Goal: Task Accomplishment & Management: Complete application form

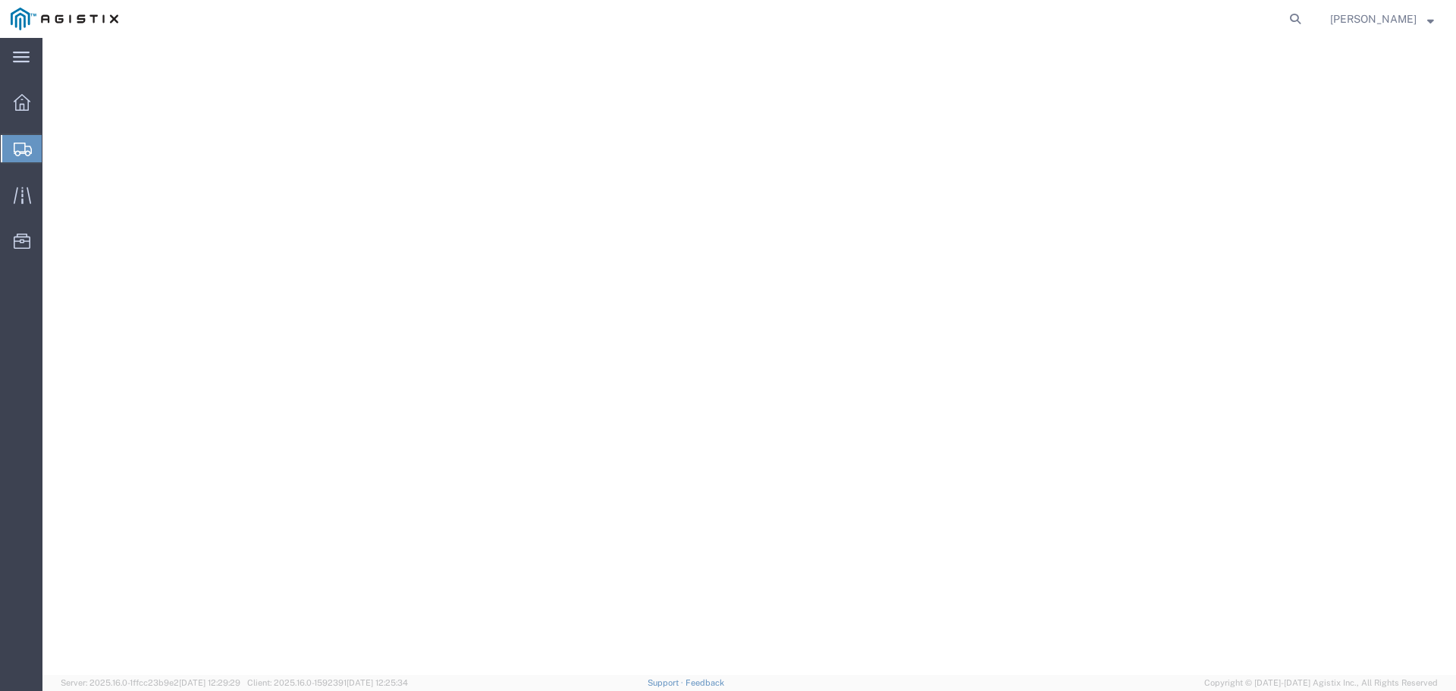
select select
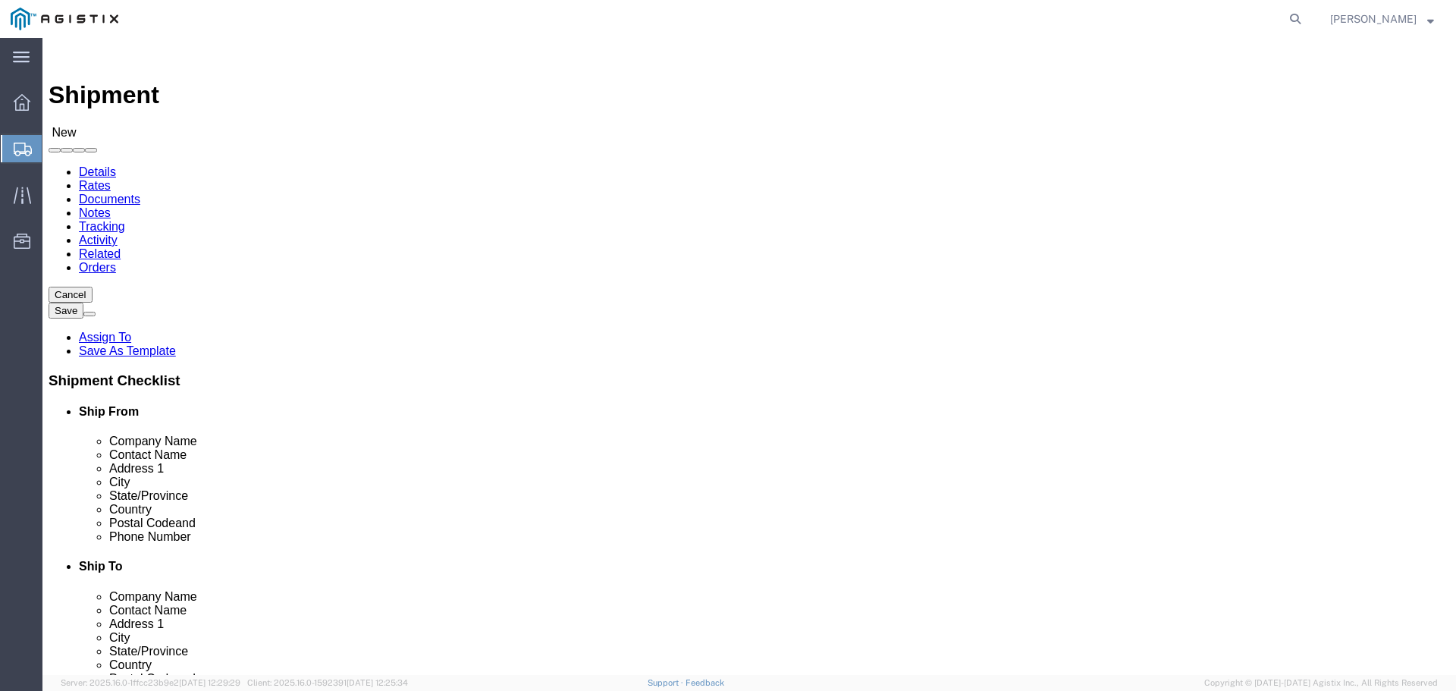
click select "Select PG&E [PERSON_NAME] International"
select select "9596"
click select "Select PG&E [PERSON_NAME] International"
select select
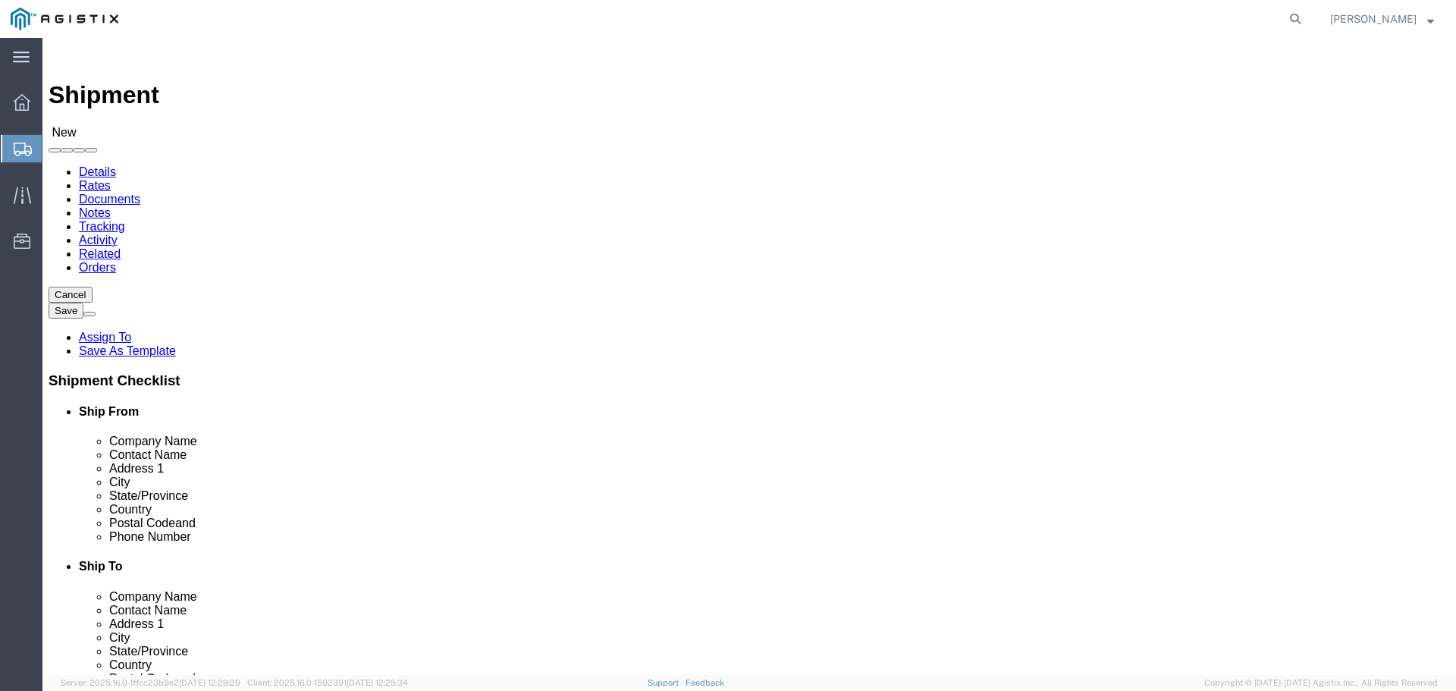
click div
click select "Select All Others [GEOGRAPHIC_DATA] [GEOGRAPHIC_DATA] [GEOGRAPHIC_DATA] [GEOGRA…"
select select "23082"
click select "Select All Others [GEOGRAPHIC_DATA] [GEOGRAPHIC_DATA] [GEOGRAPHIC_DATA] [GEOGRA…"
click input "text"
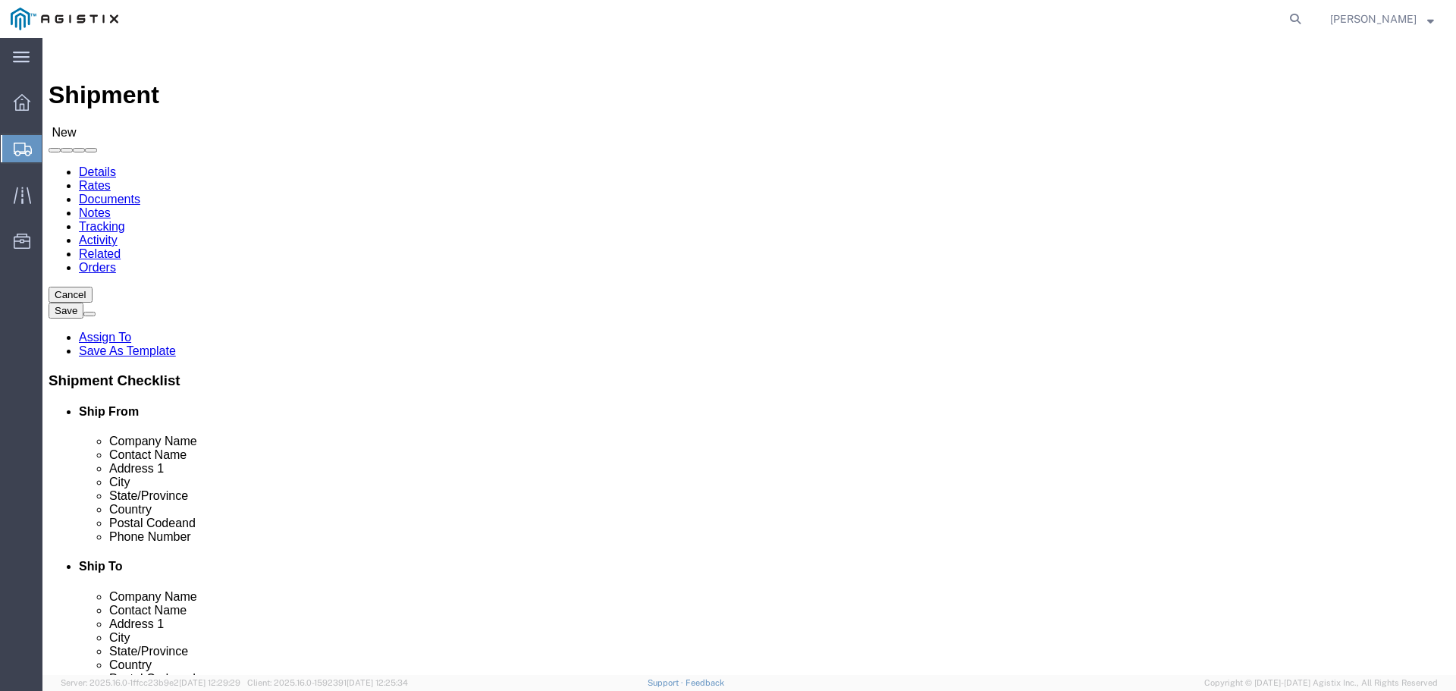
type input "c&d"
click p "- C&D TECHNOLOGIES - ([PERSON_NAME]) [STREET_ADDRESS]"
select select "[GEOGRAPHIC_DATA]"
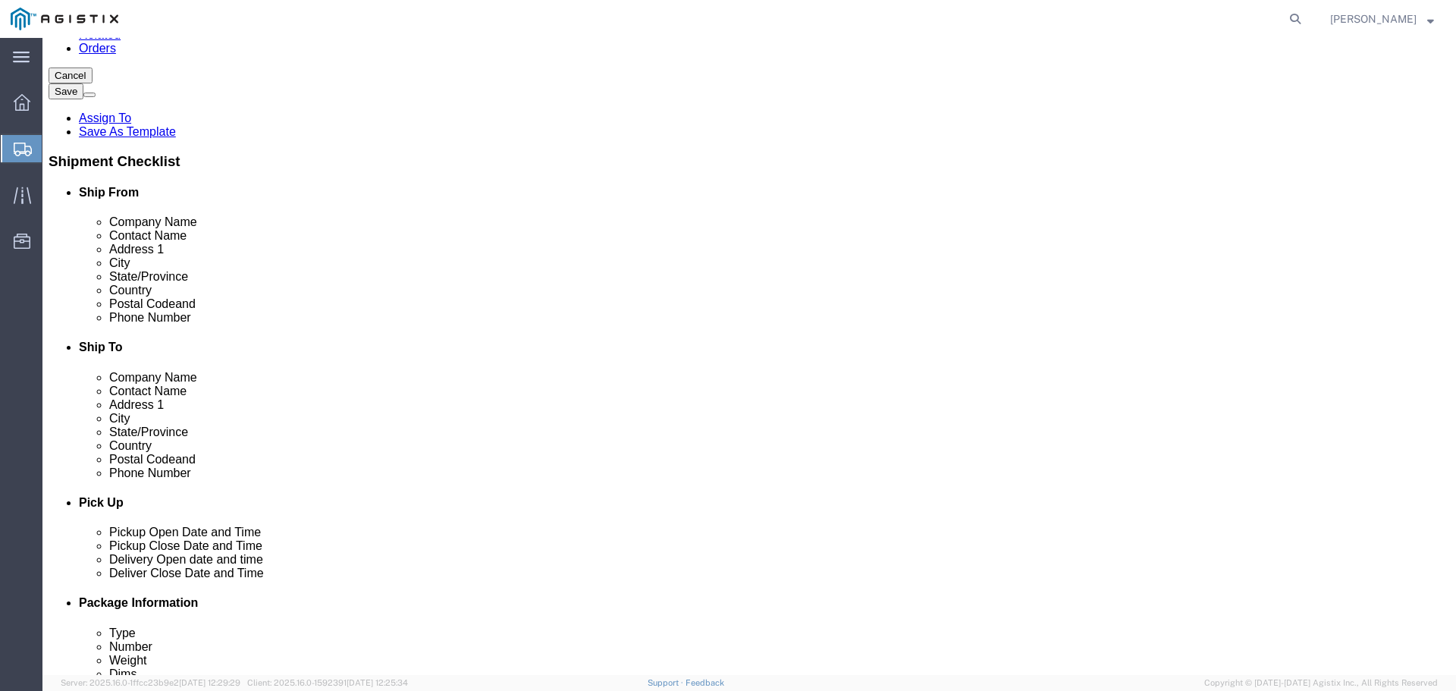
scroll to position [228, 0]
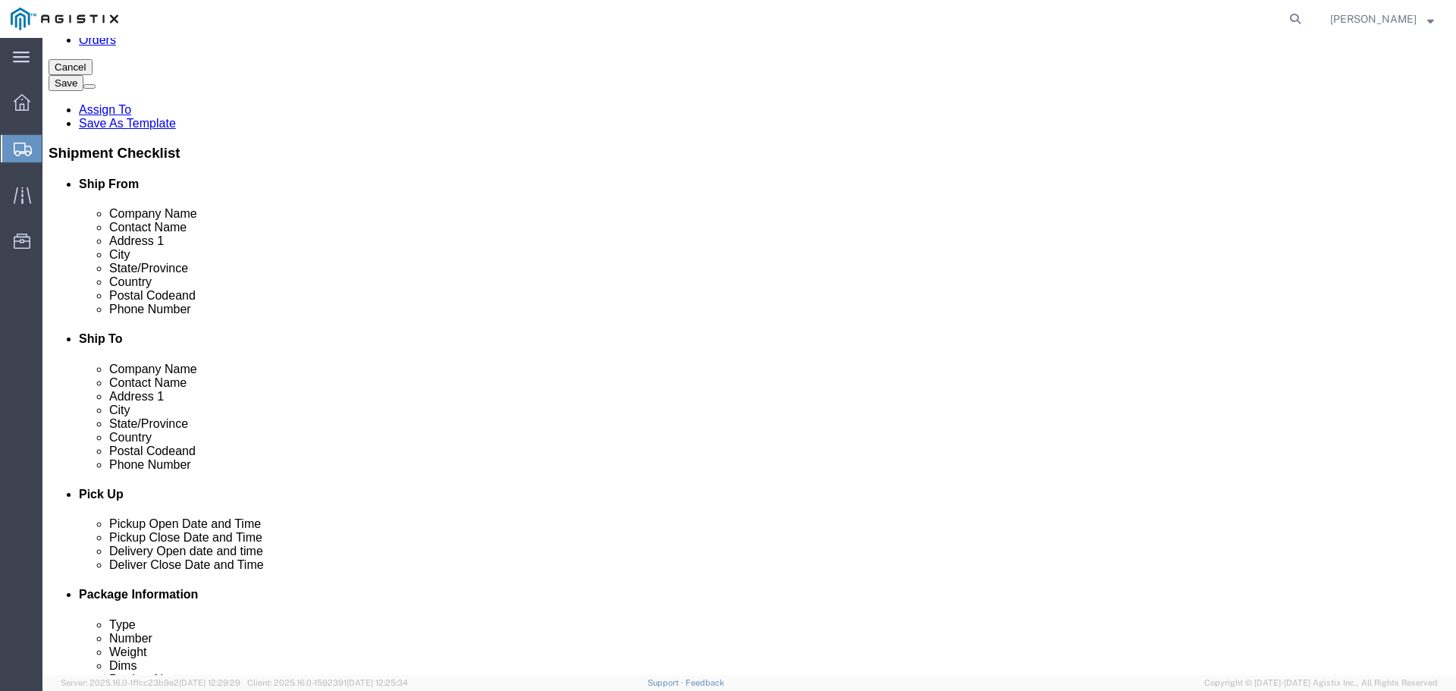
type input "C&D TECHNOLOGIES"
click input "text"
type input "[PHONE_NUMBER]"
click input "text"
type input "[EMAIL_ADDRESS][DOMAIN_NAME]"
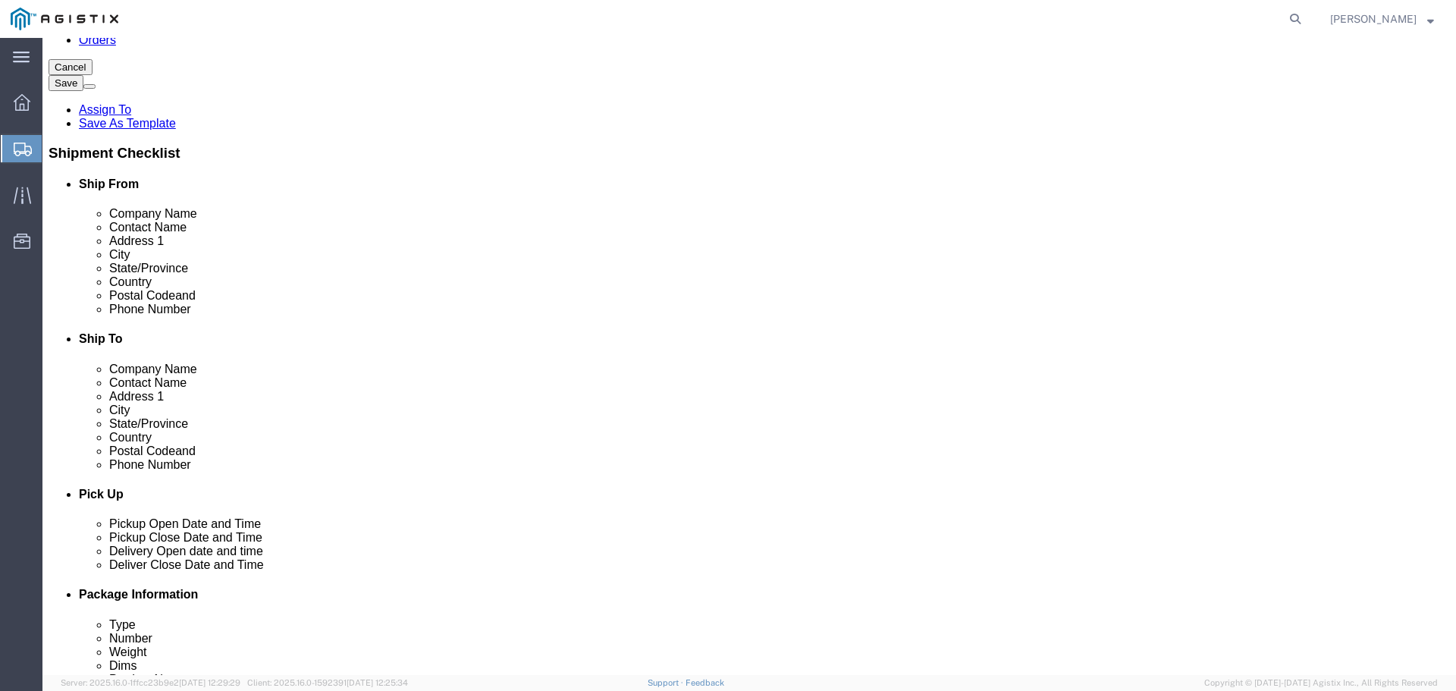
click input "text"
type input "p"
type input "PG"
drag, startPoint x: 787, startPoint y: 182, endPoint x: 727, endPoint y: 186, distance: 59.3
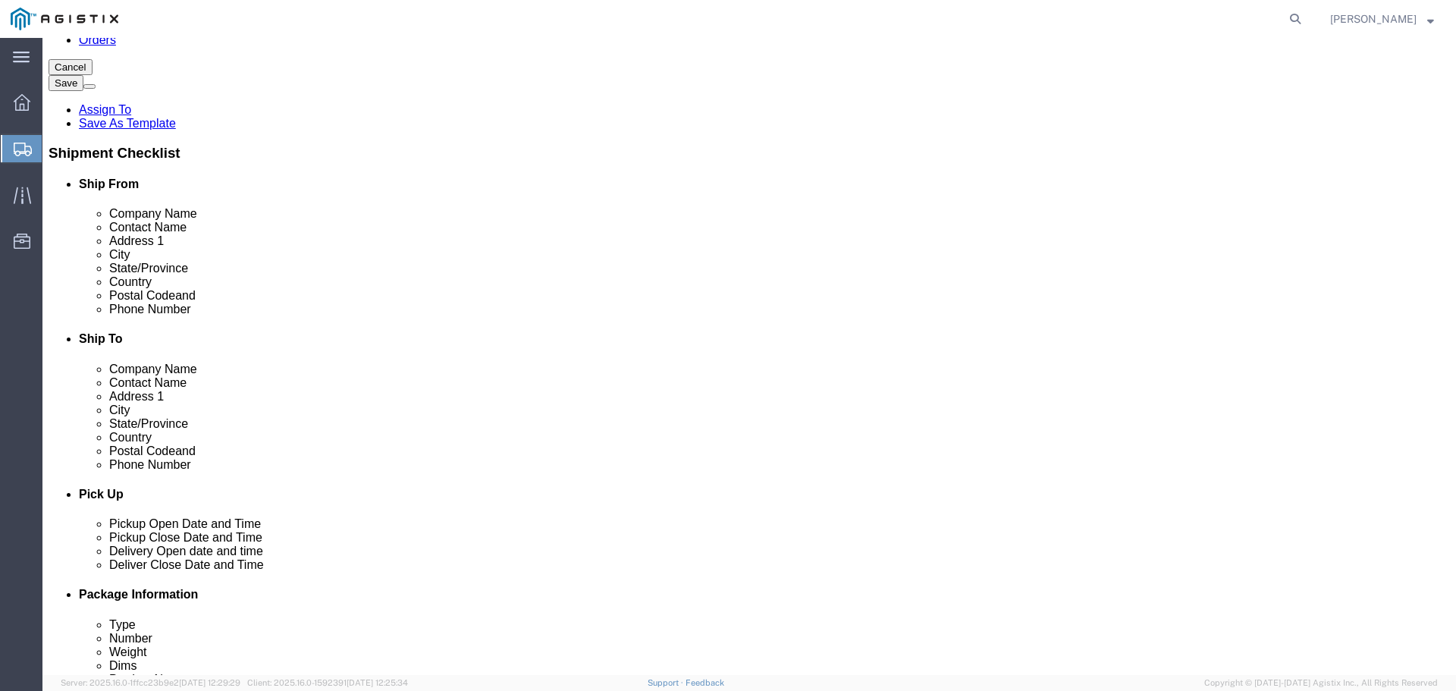
click div "Company Name PG PG - PG&E - ([PERSON_NAME]) [STREET_ADDRESS][PERSON_NAME], US -…"
